Goal: Information Seeking & Learning: Learn about a topic

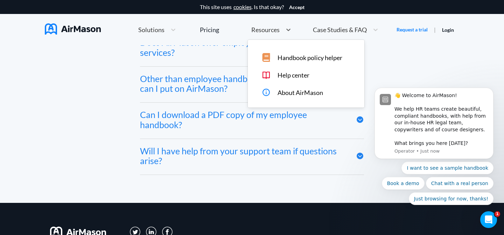
scroll to position [3501, 0]
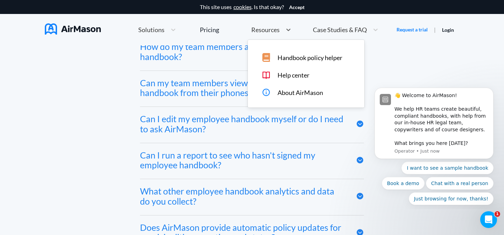
click at [286, 33] on div at bounding box center [288, 30] width 13 height 9
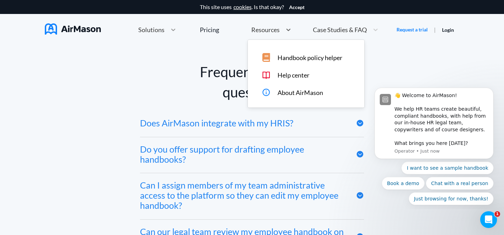
click at [167, 28] on div at bounding box center [173, 29] width 13 height 7
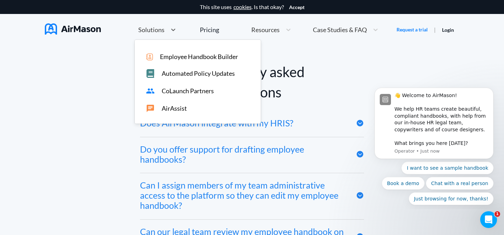
click at [368, 32] on div "Case Studies & FAQ" at bounding box center [339, 30] width 60 height 9
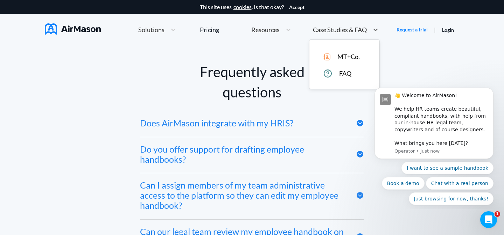
scroll to position [3058, 0]
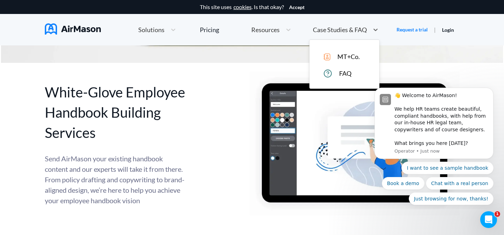
click at [349, 73] on span "FAQ" at bounding box center [345, 73] width 12 height 7
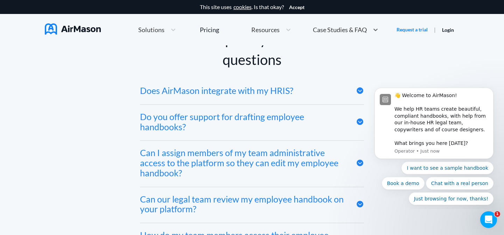
scroll to position [3313, 0]
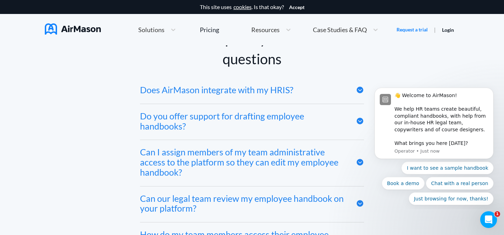
click at [149, 125] on div "Do you offer support for drafting employee handbooks?" at bounding box center [242, 121] width 205 height 20
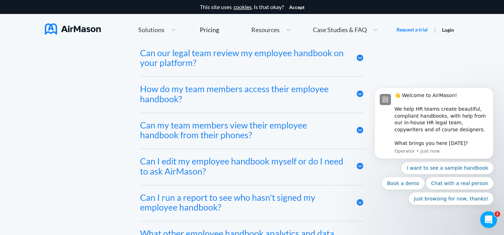
scroll to position [3488, 0]
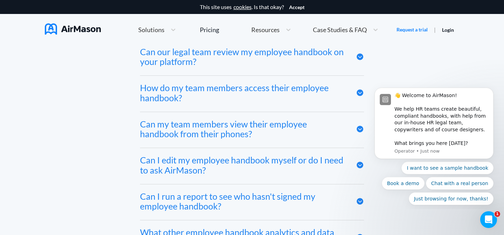
click at [147, 105] on div "How do my team members access their employee handbook?" at bounding box center [252, 94] width 224 height 36
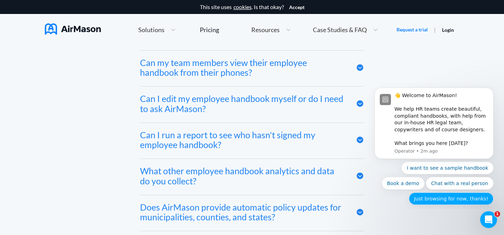
scroll to position [3587, 0]
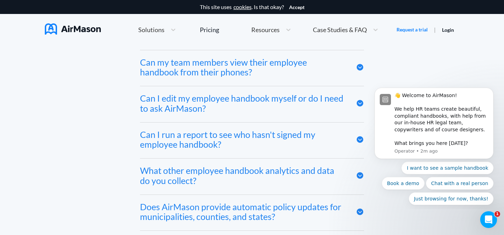
click at [357, 139] on icon at bounding box center [359, 139] width 7 height 7
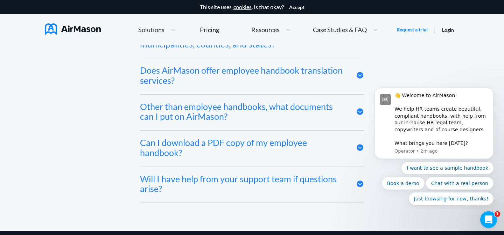
scroll to position [3798, 0]
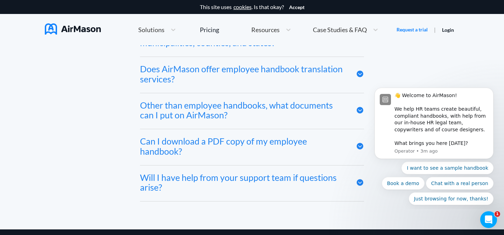
click at [151, 176] on div "Will I have help from your support team if questions arise?" at bounding box center [242, 183] width 205 height 20
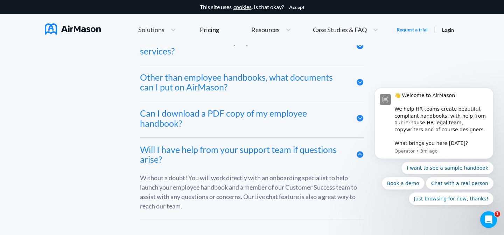
scroll to position [3836, 0]
